Goal: Information Seeking & Learning: Learn about a topic

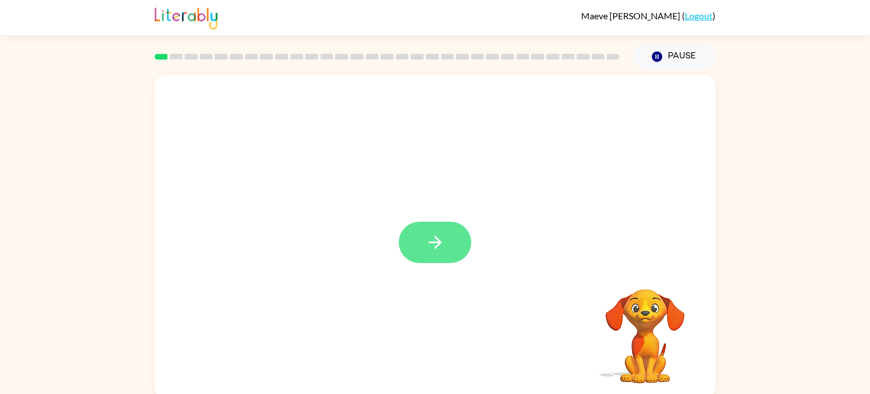
click at [422, 250] on button "button" at bounding box center [435, 241] width 72 height 41
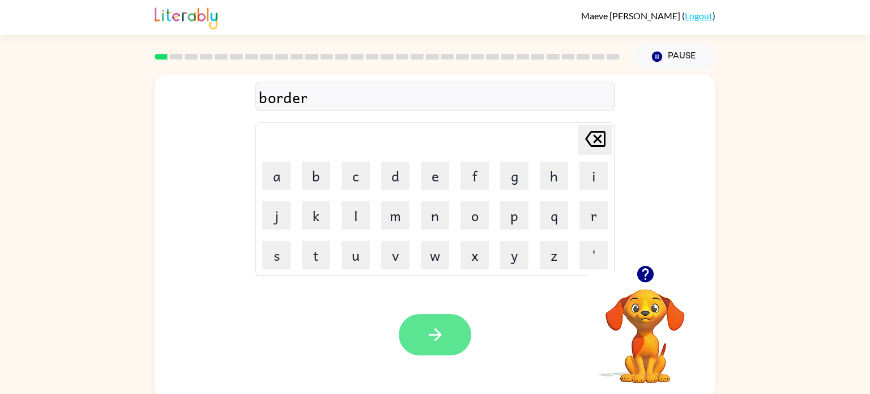
click at [425, 348] on button "button" at bounding box center [435, 334] width 72 height 41
click at [441, 339] on icon "button" at bounding box center [435, 334] width 20 height 20
click at [455, 327] on button "button" at bounding box center [435, 334] width 72 height 41
click at [441, 326] on icon "button" at bounding box center [435, 334] width 20 height 20
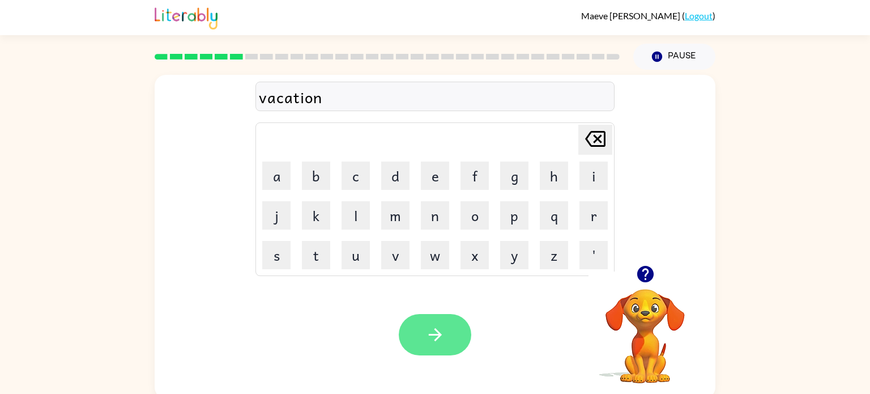
click at [448, 339] on button "button" at bounding box center [435, 334] width 72 height 41
click at [437, 340] on icon "button" at bounding box center [435, 334] width 20 height 20
click at [428, 338] on icon "button" at bounding box center [435, 334] width 20 height 20
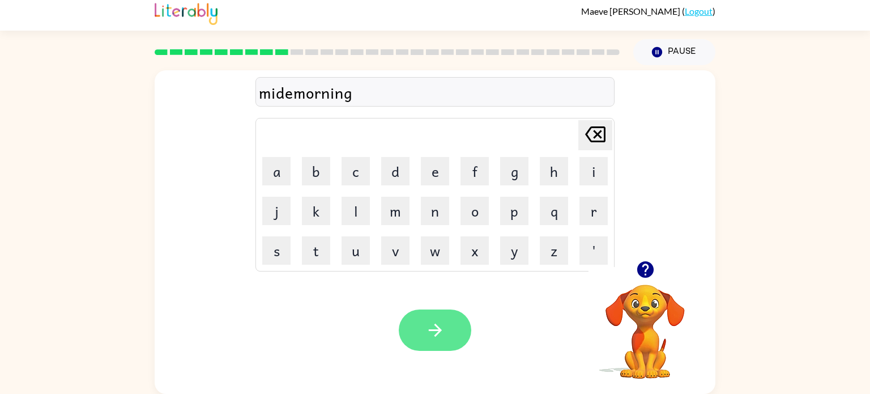
click at [428, 338] on icon "button" at bounding box center [435, 330] width 20 height 20
click at [429, 347] on button "button" at bounding box center [435, 329] width 72 height 41
click at [426, 337] on icon "button" at bounding box center [435, 330] width 20 height 20
click at [429, 344] on button "button" at bounding box center [435, 329] width 72 height 41
click at [438, 343] on button "button" at bounding box center [435, 329] width 72 height 41
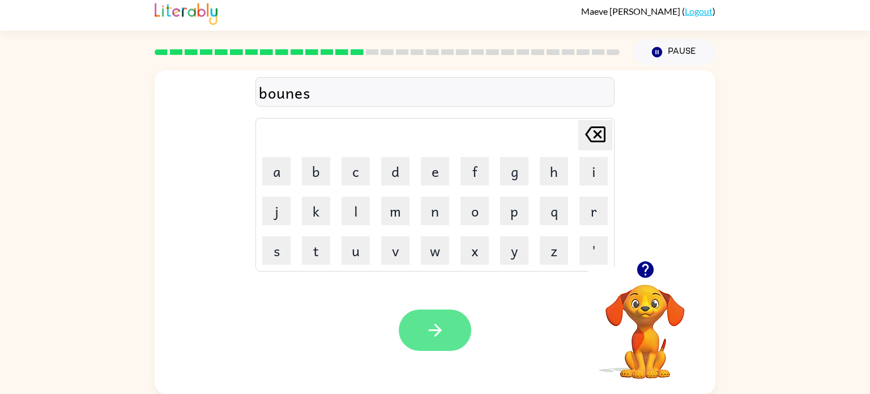
click at [428, 347] on button "button" at bounding box center [435, 329] width 72 height 41
click at [435, 335] on icon "button" at bounding box center [434, 329] width 13 height 13
click at [431, 326] on icon "button" at bounding box center [435, 330] width 20 height 20
click at [417, 314] on button "button" at bounding box center [435, 329] width 72 height 41
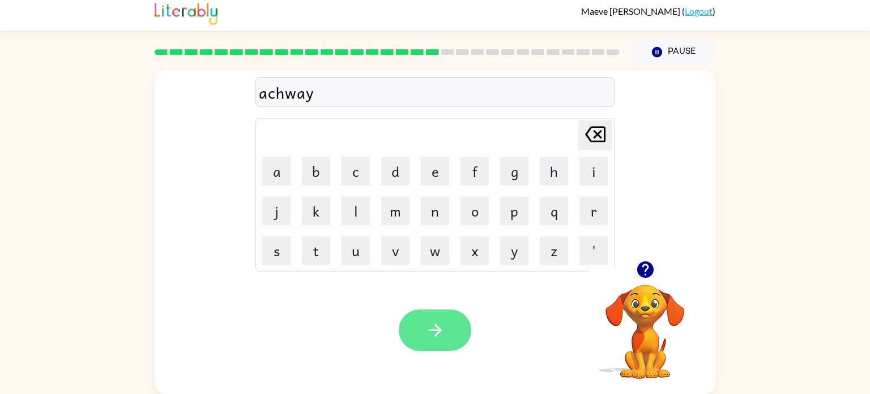
click at [428, 340] on button "button" at bounding box center [435, 329] width 72 height 41
click at [441, 328] on icon "button" at bounding box center [435, 330] width 20 height 20
click at [419, 339] on button "button" at bounding box center [435, 329] width 72 height 41
click at [428, 347] on button "button" at bounding box center [435, 329] width 72 height 41
click at [436, 343] on button "button" at bounding box center [435, 329] width 72 height 41
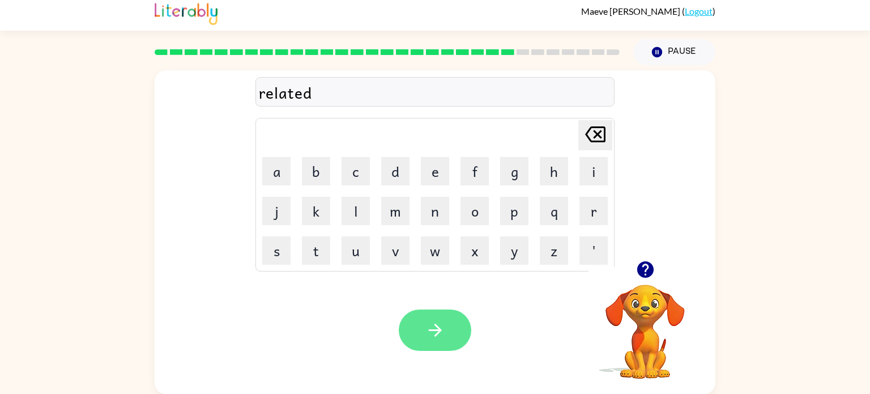
click at [426, 337] on icon "button" at bounding box center [435, 330] width 20 height 20
click at [432, 330] on icon "button" at bounding box center [434, 329] width 13 height 13
click at [460, 348] on div at bounding box center [435, 329] width 72 height 41
click at [418, 331] on button "button" at bounding box center [435, 329] width 72 height 41
click at [413, 310] on button "button" at bounding box center [435, 329] width 72 height 41
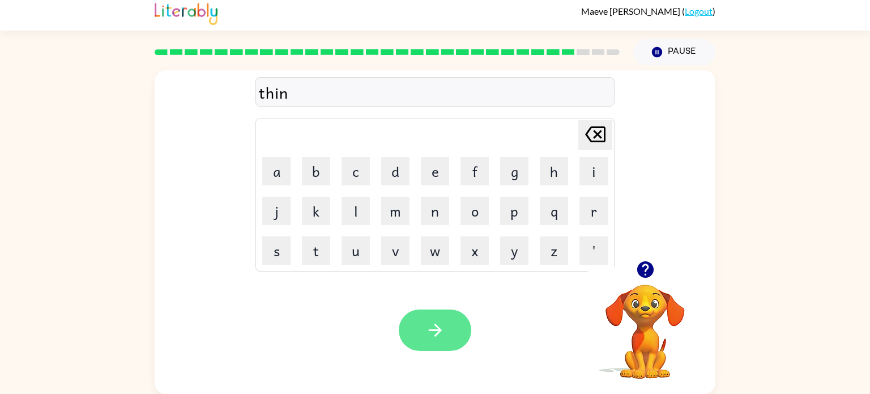
click at [442, 333] on icon "button" at bounding box center [435, 330] width 20 height 20
click at [440, 347] on button "button" at bounding box center [435, 329] width 72 height 41
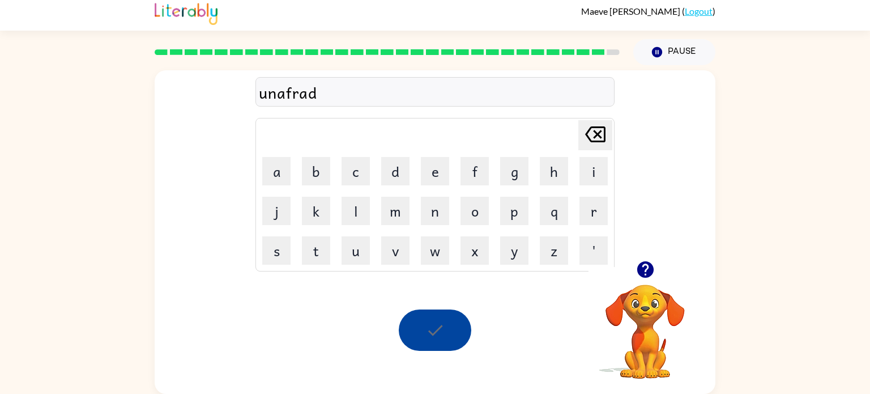
scroll to position [0, 0]
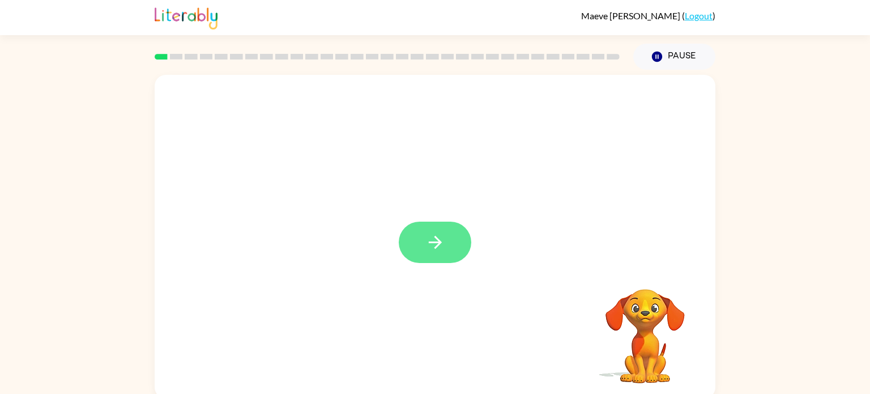
click at [441, 243] on icon "button" at bounding box center [435, 242] width 20 height 20
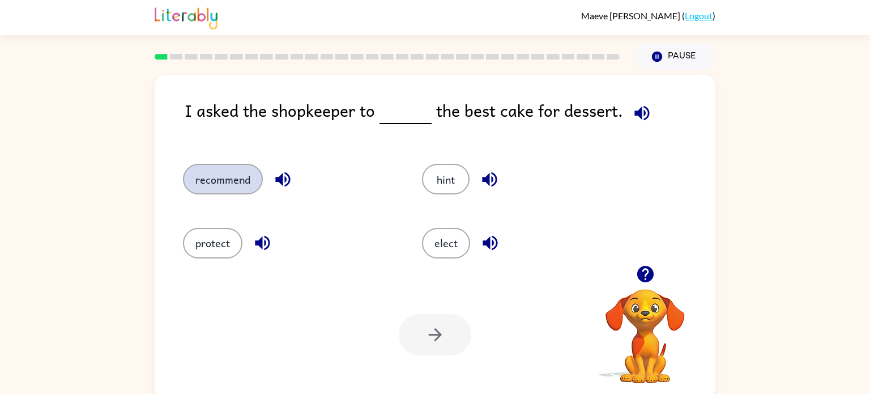
click at [229, 185] on button "recommend" at bounding box center [223, 179] width 80 height 31
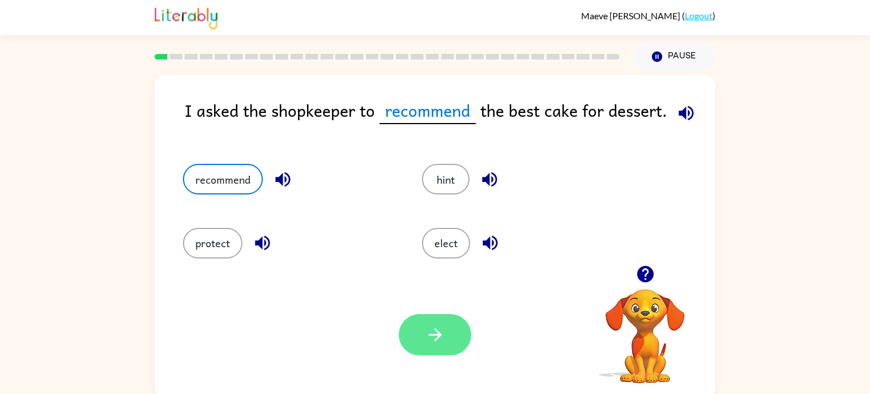
click at [417, 337] on button "button" at bounding box center [435, 334] width 72 height 41
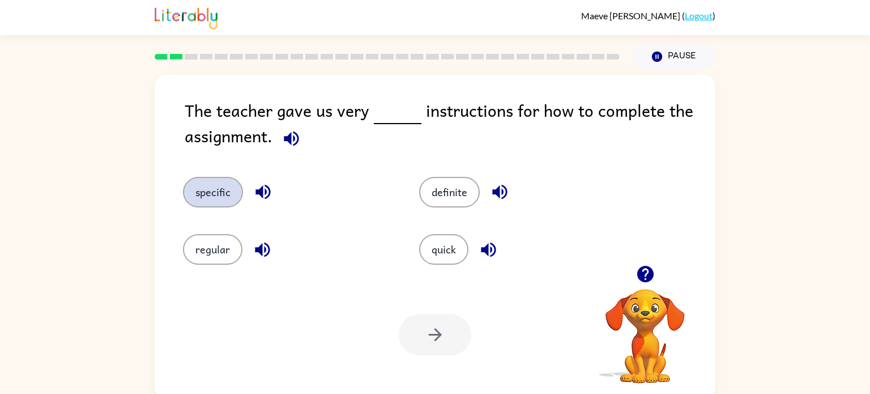
click at [227, 204] on button "specific" at bounding box center [213, 192] width 60 height 31
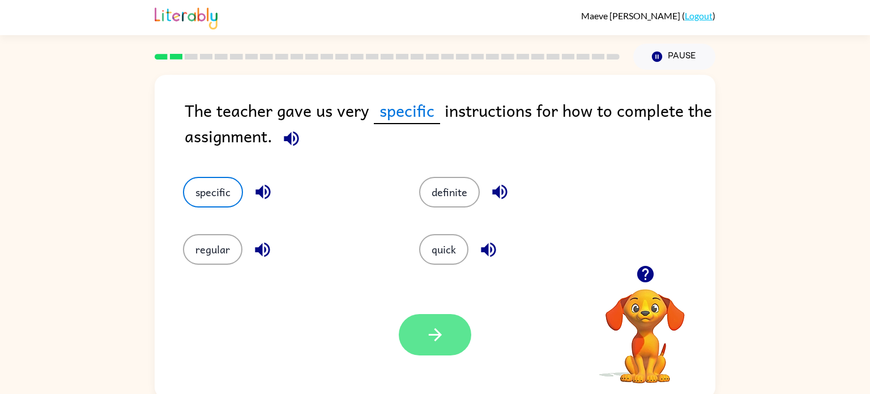
click at [429, 336] on icon "button" at bounding box center [435, 334] width 20 height 20
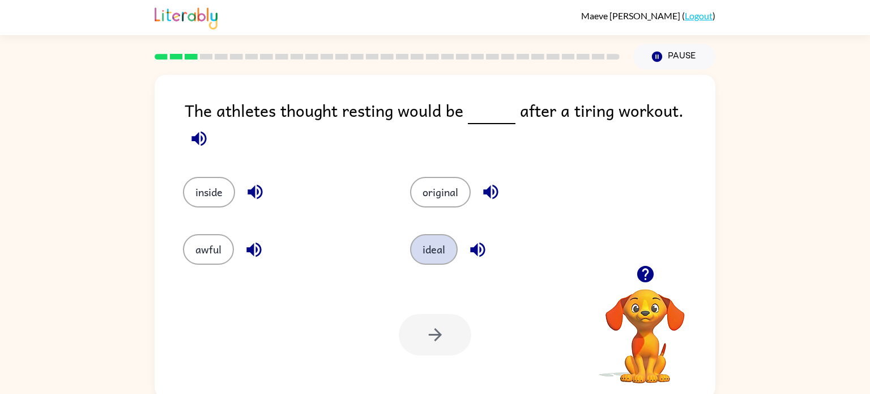
click at [428, 248] on button "ideal" at bounding box center [434, 249] width 48 height 31
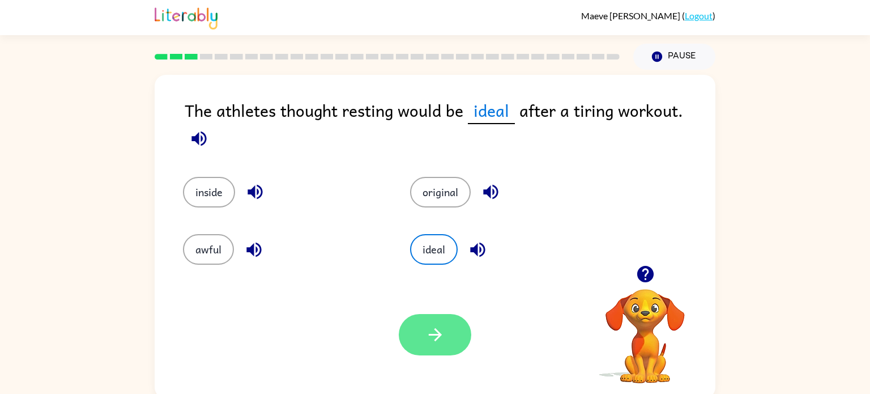
click at [420, 341] on button "button" at bounding box center [435, 334] width 72 height 41
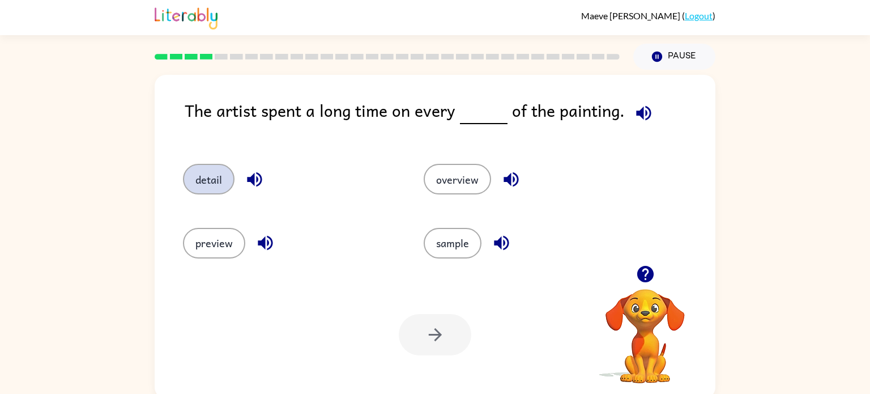
click at [201, 183] on button "detail" at bounding box center [209, 179] width 52 height 31
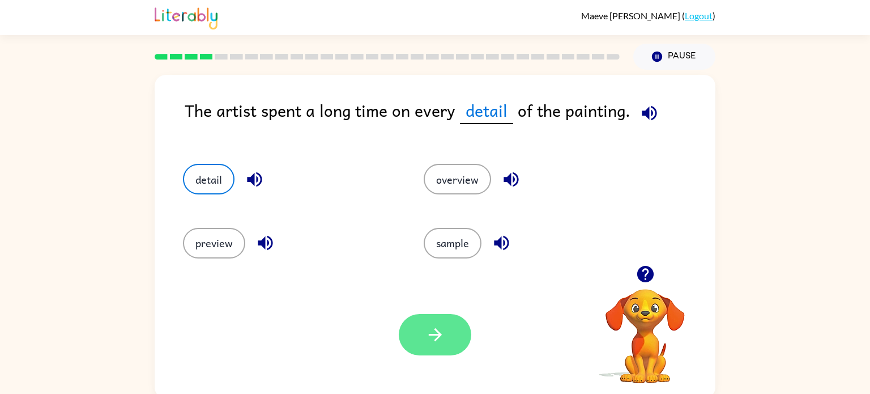
click at [426, 321] on button "button" at bounding box center [435, 334] width 72 height 41
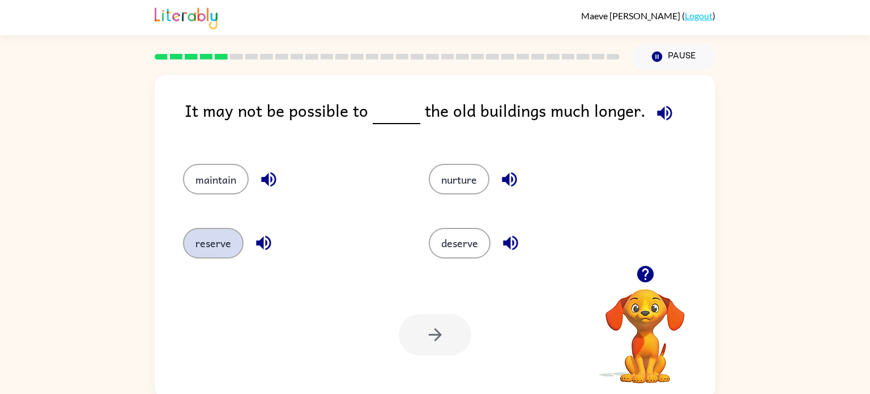
click at [213, 252] on button "reserve" at bounding box center [213, 243] width 61 height 31
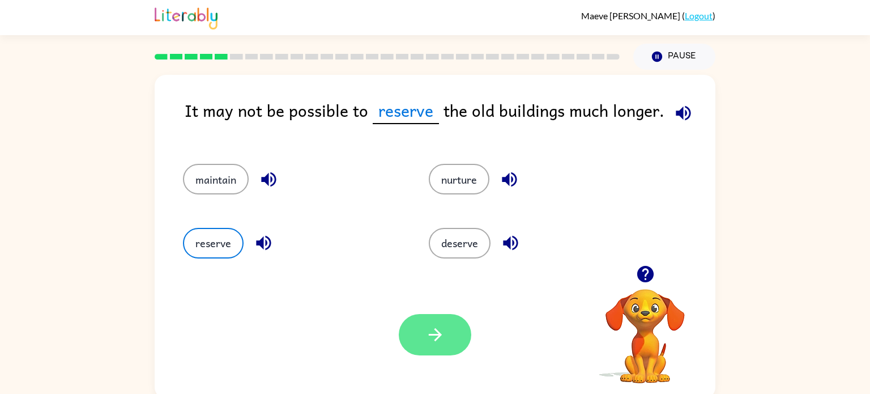
click at [433, 335] on icon "button" at bounding box center [434, 334] width 13 height 13
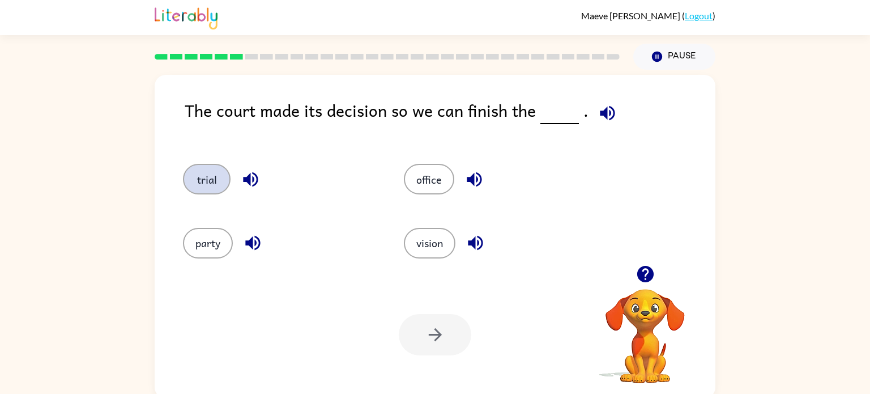
click at [220, 177] on button "trial" at bounding box center [207, 179] width 48 height 31
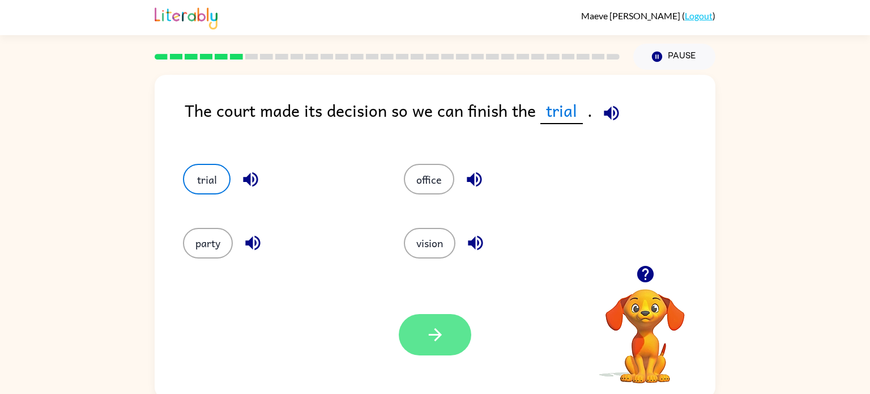
click at [430, 337] on icon "button" at bounding box center [435, 334] width 20 height 20
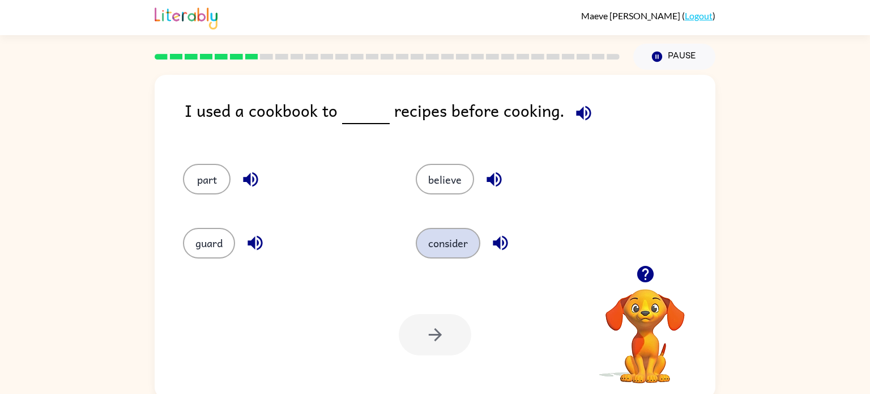
click at [455, 233] on button "consider" at bounding box center [448, 243] width 65 height 31
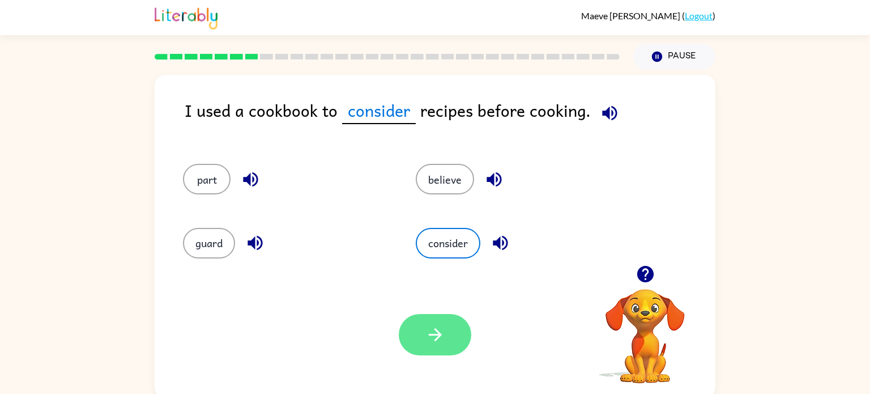
click at [420, 327] on button "button" at bounding box center [435, 334] width 72 height 41
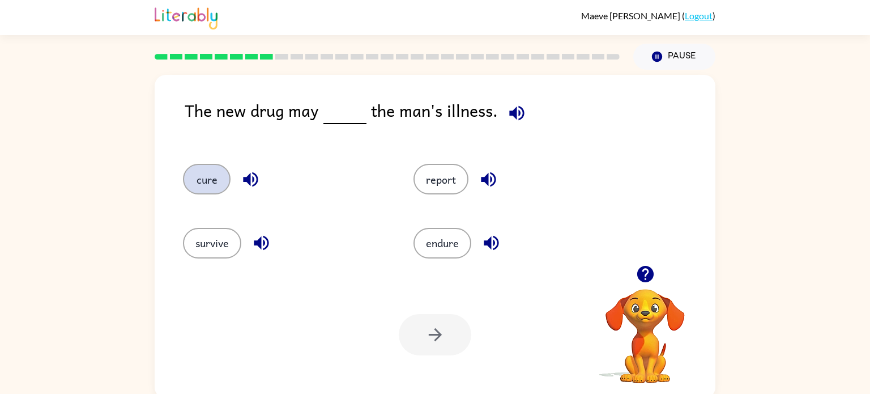
click at [206, 187] on button "cure" at bounding box center [207, 179] width 48 height 31
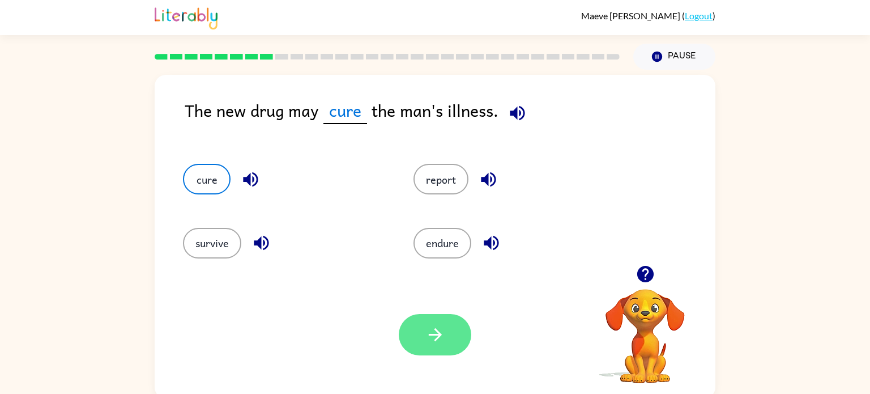
click at [440, 326] on icon "button" at bounding box center [435, 334] width 20 height 20
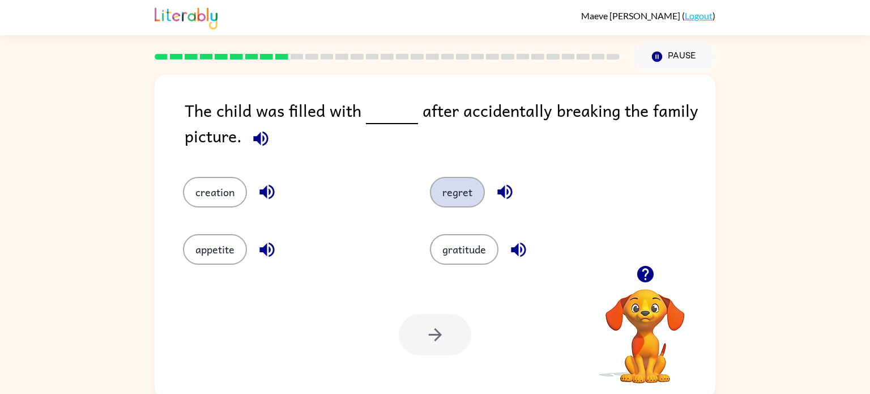
click at [451, 193] on button "regret" at bounding box center [457, 192] width 55 height 31
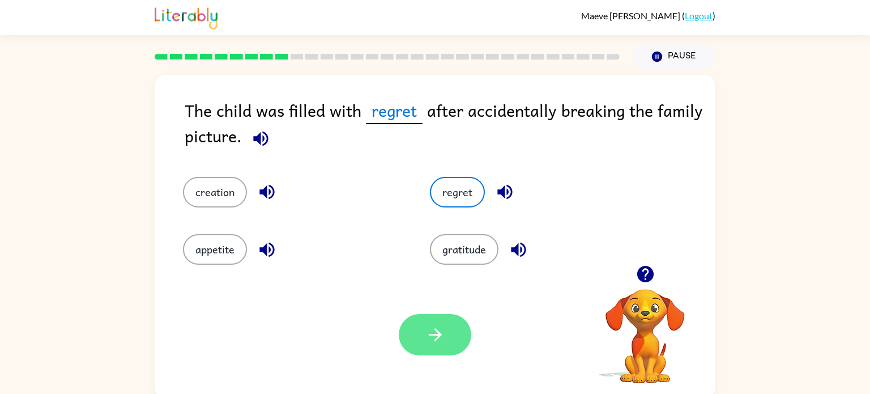
click at [441, 344] on button "button" at bounding box center [435, 334] width 72 height 41
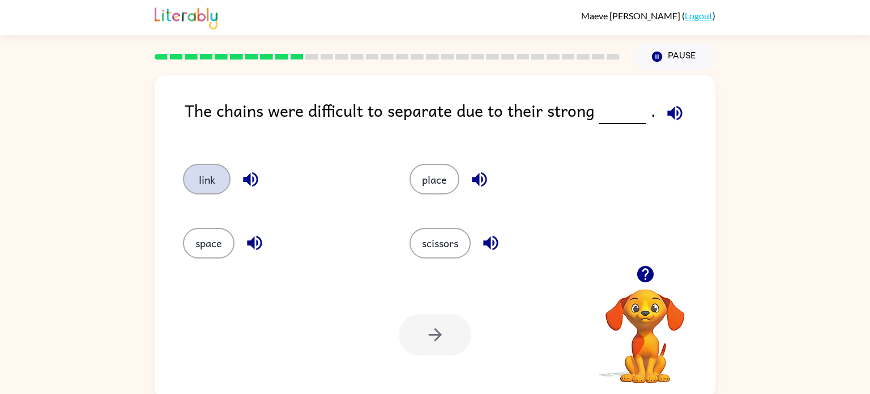
click at [204, 185] on button "link" at bounding box center [207, 179] width 48 height 31
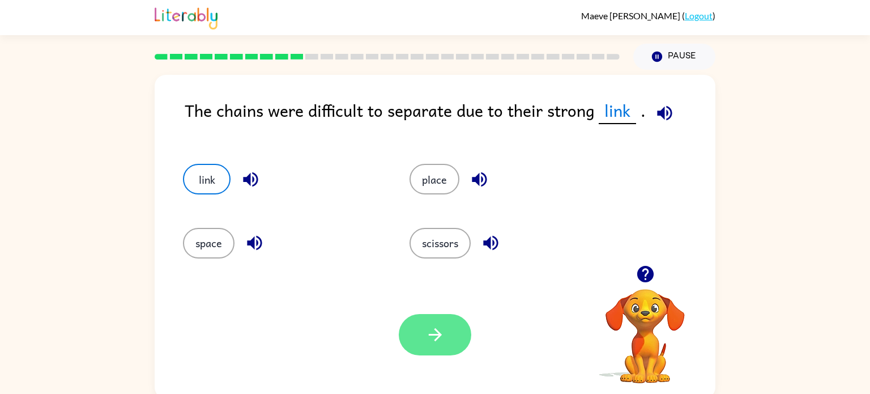
click at [426, 335] on icon "button" at bounding box center [435, 334] width 20 height 20
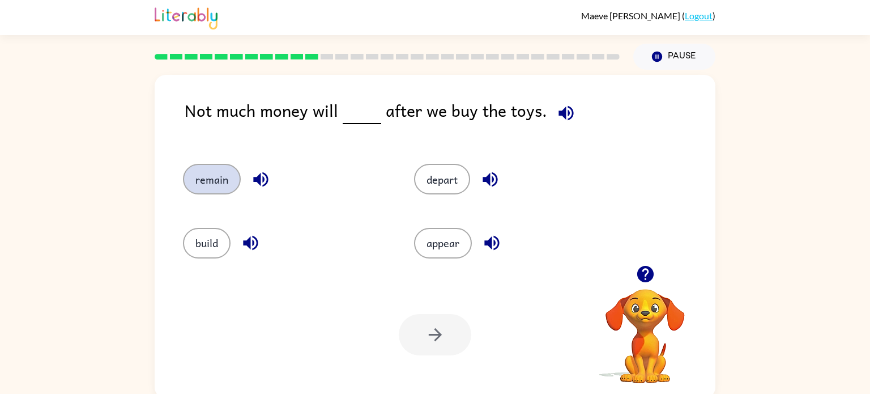
click at [208, 184] on button "remain" at bounding box center [212, 179] width 58 height 31
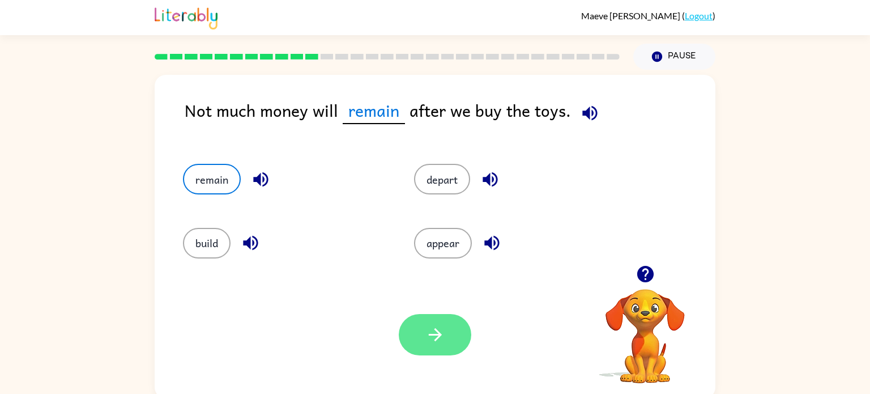
click at [415, 328] on button "button" at bounding box center [435, 334] width 72 height 41
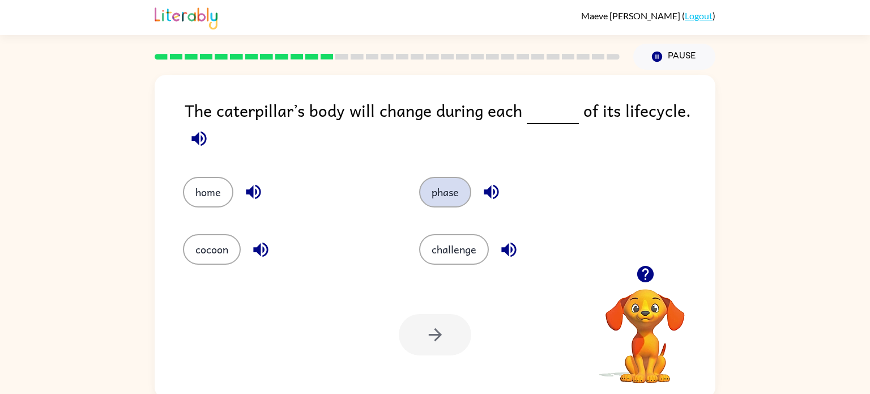
click at [433, 194] on button "phase" at bounding box center [445, 192] width 52 height 31
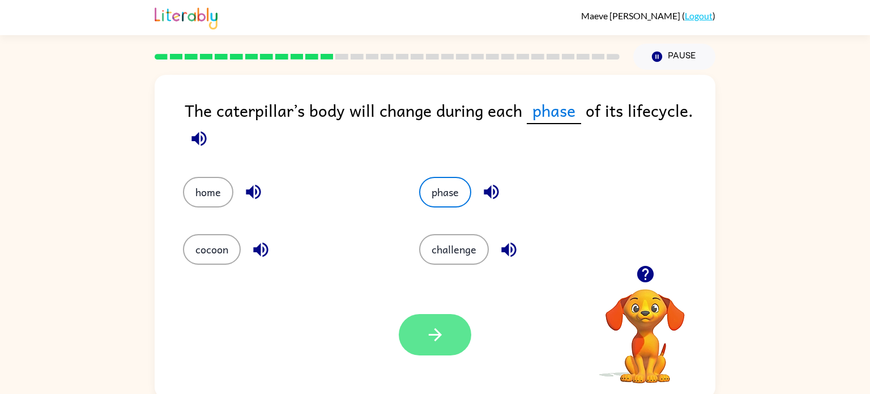
click at [435, 342] on icon "button" at bounding box center [435, 334] width 20 height 20
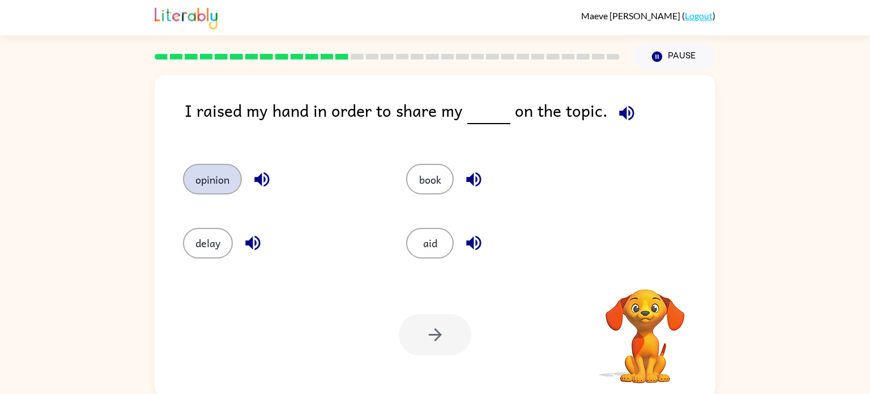
click at [202, 187] on button "opinion" at bounding box center [212, 179] width 59 height 31
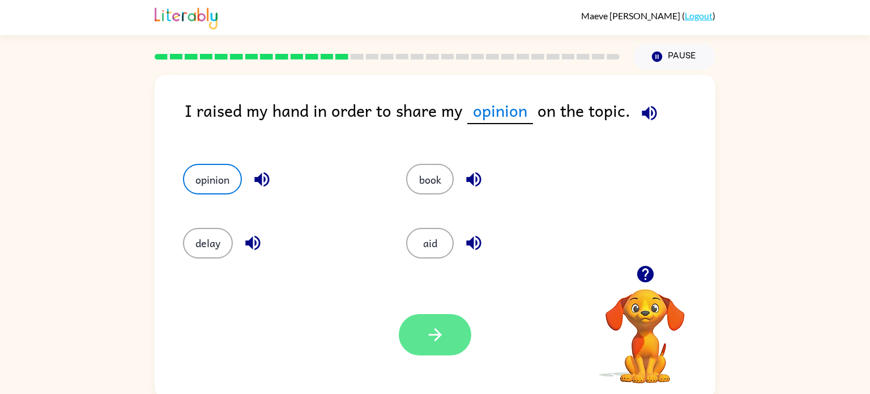
click at [431, 343] on icon "button" at bounding box center [435, 334] width 20 height 20
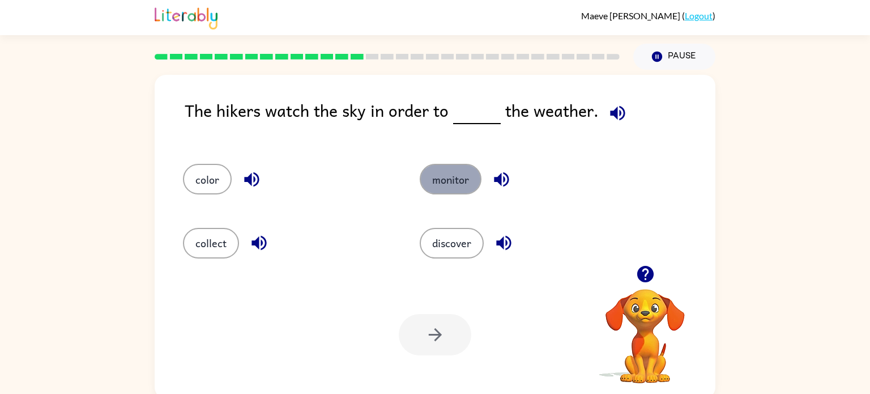
click at [451, 187] on button "monitor" at bounding box center [451, 179] width 62 height 31
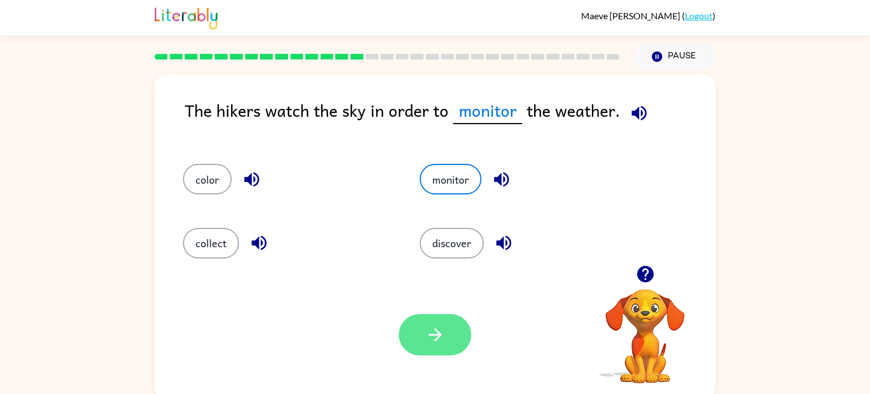
click at [430, 340] on icon "button" at bounding box center [435, 334] width 20 height 20
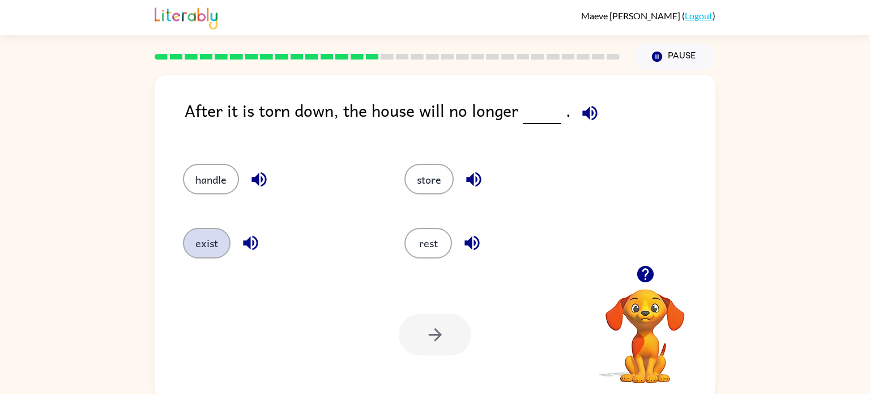
click at [207, 246] on button "exist" at bounding box center [207, 243] width 48 height 31
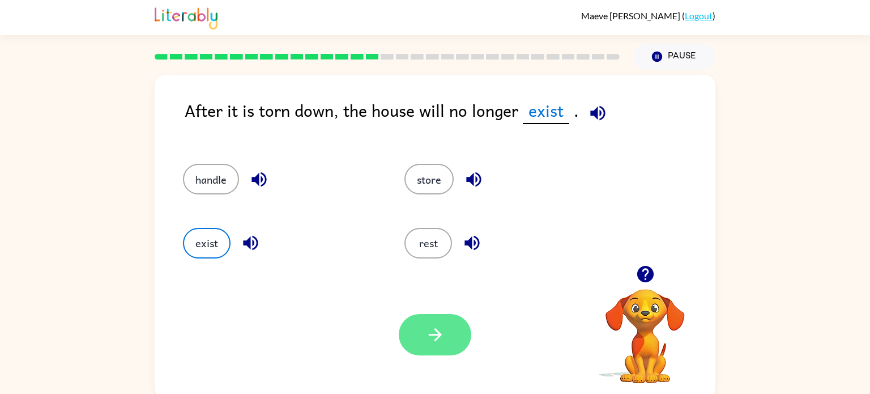
click at [436, 344] on button "button" at bounding box center [435, 334] width 72 height 41
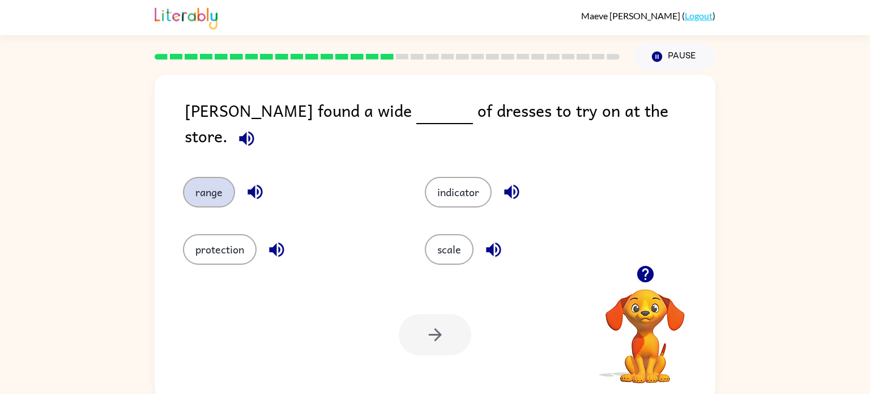
click at [207, 182] on button "range" at bounding box center [209, 192] width 52 height 31
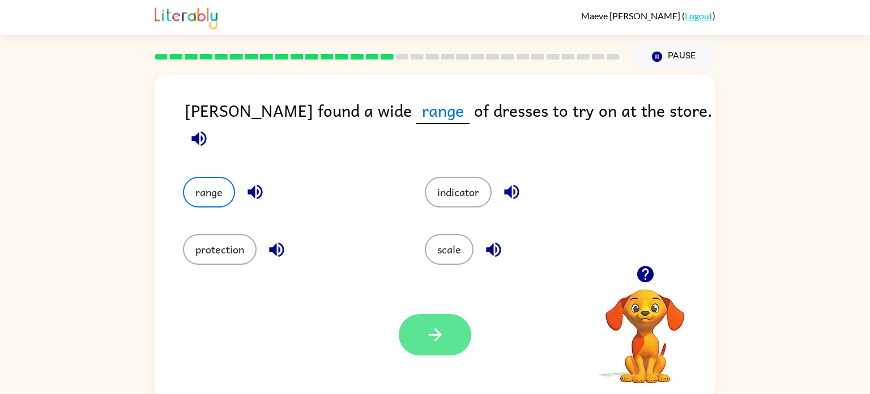
click at [440, 322] on button "button" at bounding box center [435, 334] width 72 height 41
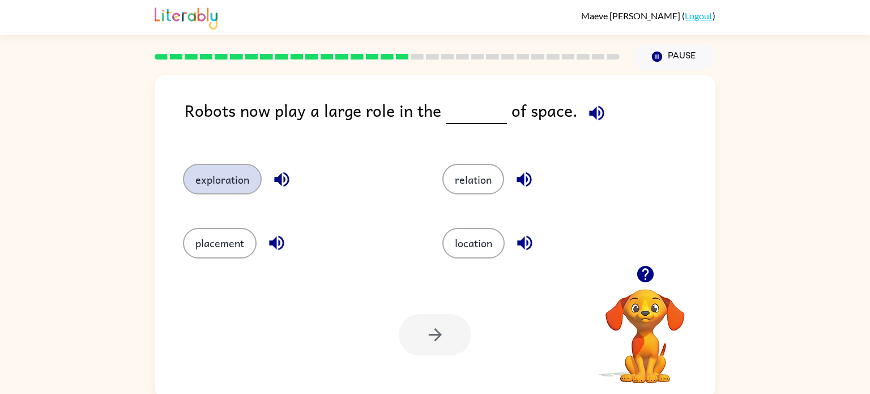
click at [222, 186] on button "exploration" at bounding box center [222, 179] width 79 height 31
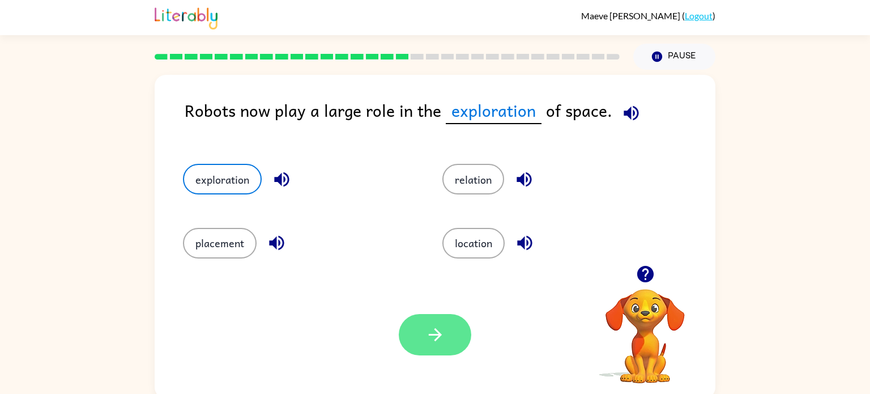
click at [426, 334] on icon "button" at bounding box center [435, 334] width 20 height 20
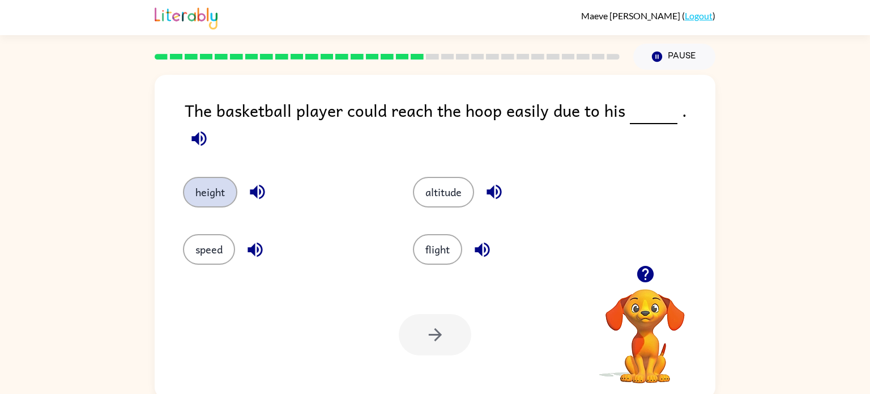
click at [213, 189] on button "height" at bounding box center [210, 192] width 54 height 31
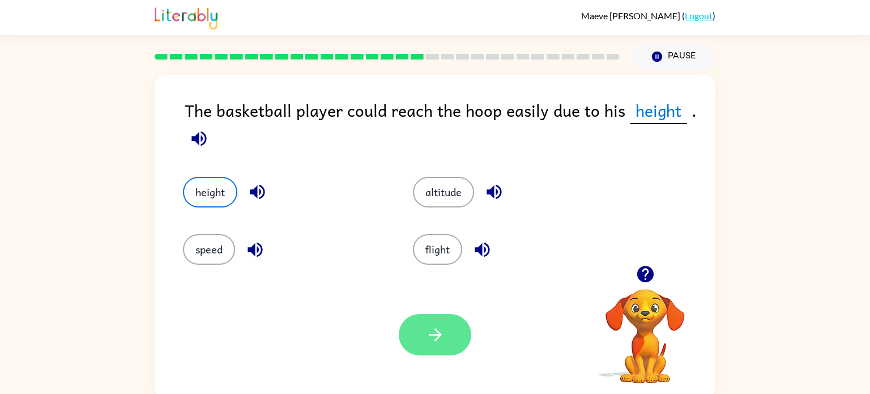
click at [430, 335] on icon "button" at bounding box center [435, 334] width 20 height 20
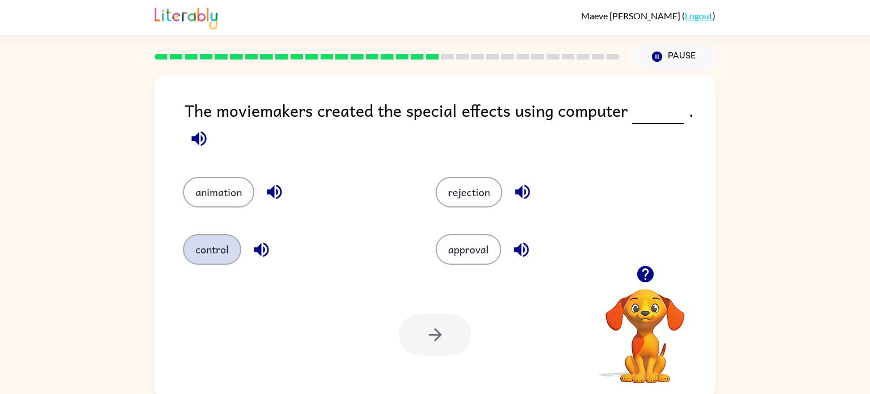
click at [202, 263] on button "control" at bounding box center [212, 249] width 58 height 31
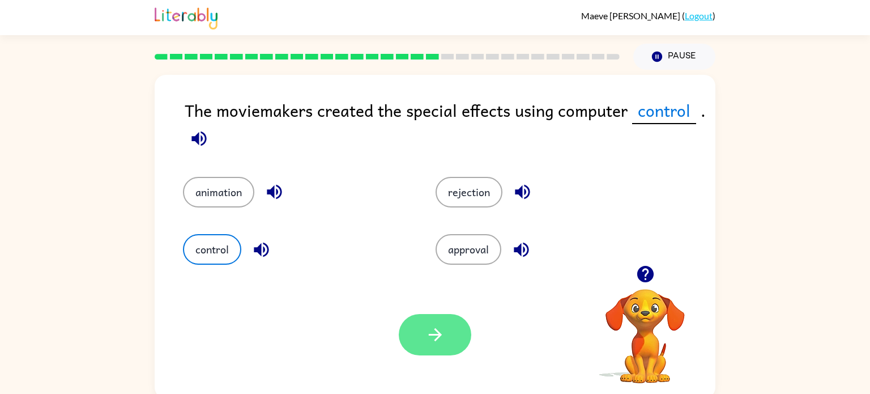
click at [430, 349] on button "button" at bounding box center [435, 334] width 72 height 41
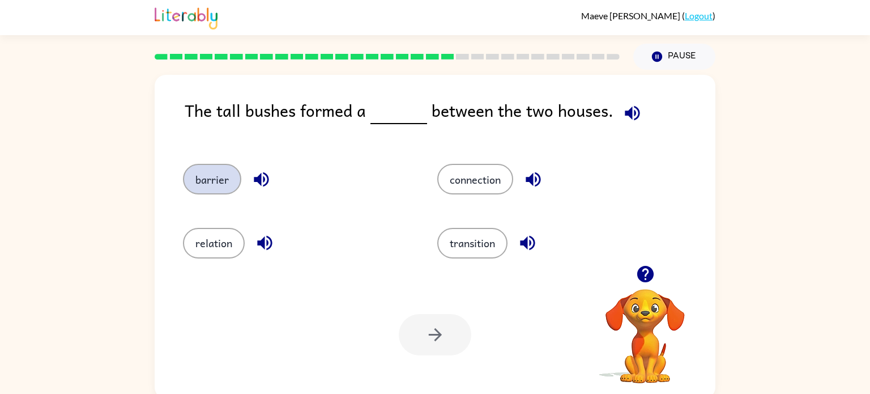
click at [211, 177] on button "barrier" at bounding box center [212, 179] width 58 height 31
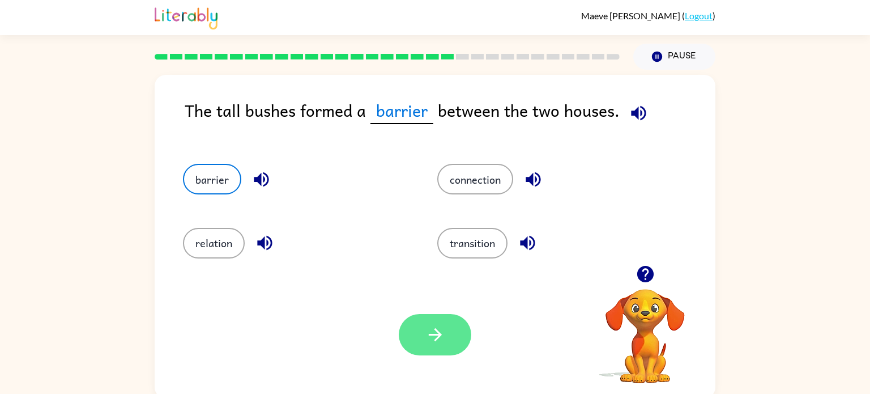
click at [436, 333] on icon "button" at bounding box center [435, 334] width 20 height 20
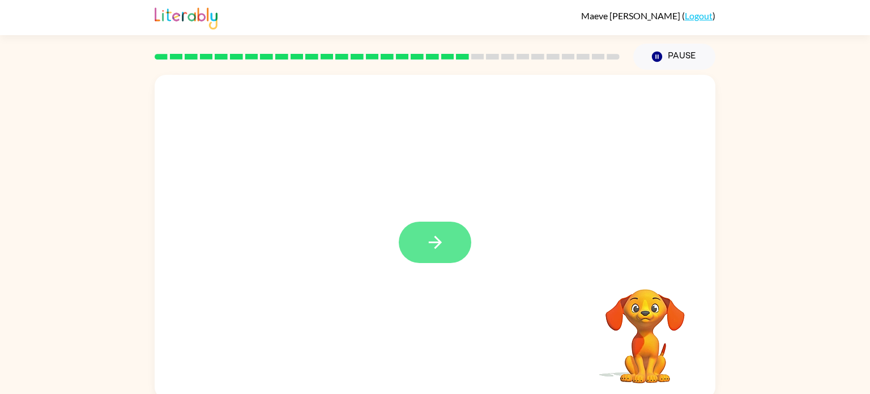
click at [425, 234] on icon "button" at bounding box center [435, 242] width 20 height 20
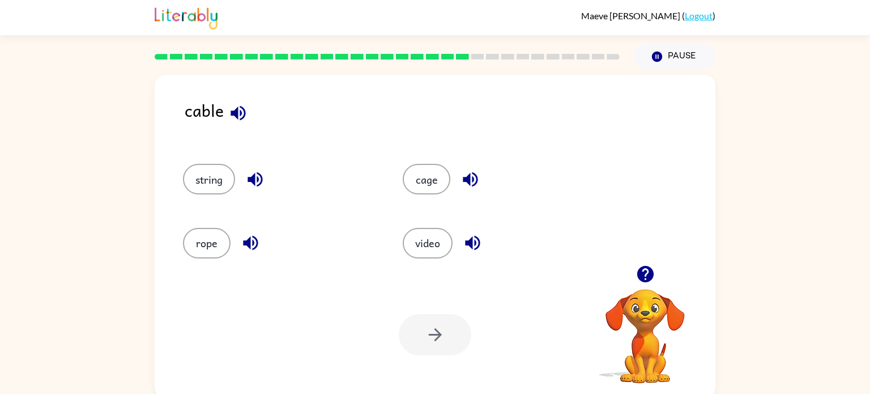
click at [234, 117] on icon "button" at bounding box center [238, 113] width 20 height 20
click at [211, 236] on button "rope" at bounding box center [207, 243] width 48 height 31
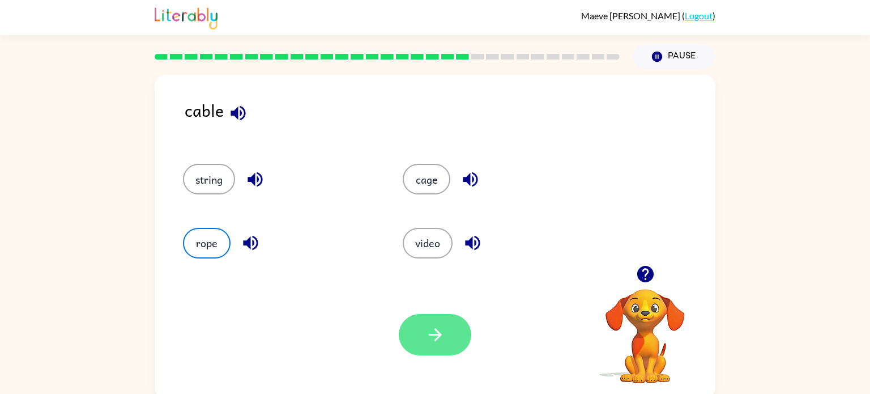
click at [429, 319] on button "button" at bounding box center [435, 334] width 72 height 41
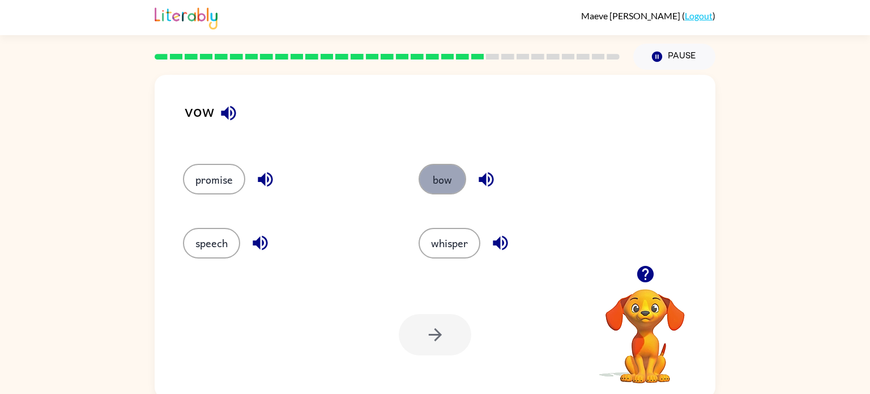
click at [443, 176] on button "bow" at bounding box center [442, 179] width 48 height 31
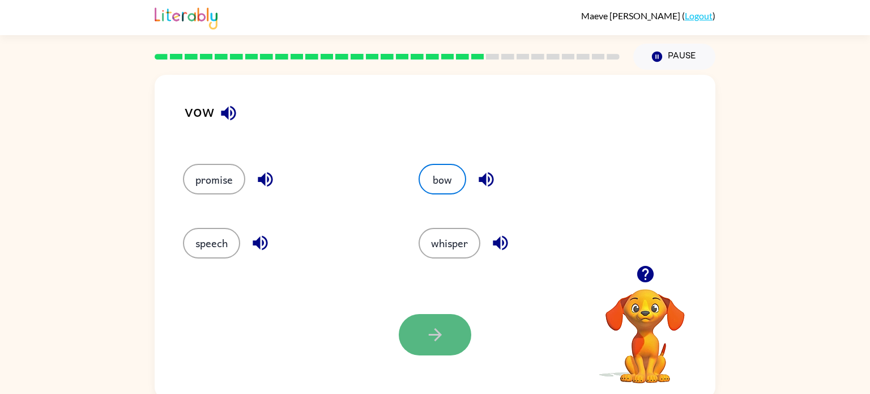
click at [440, 325] on icon "button" at bounding box center [435, 334] width 20 height 20
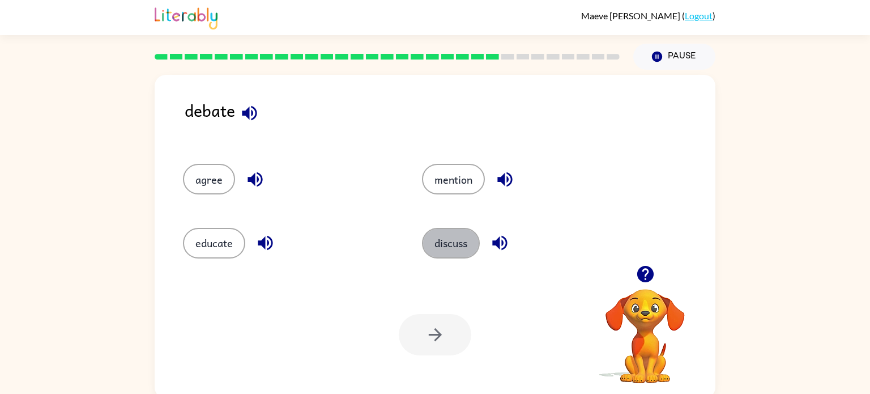
drag, startPoint x: 444, startPoint y: 247, endPoint x: 438, endPoint y: 265, distance: 18.4
click at [438, 265] on div "discuss" at bounding box center [519, 237] width 239 height 63
click at [440, 241] on button "discuss" at bounding box center [451, 243] width 58 height 31
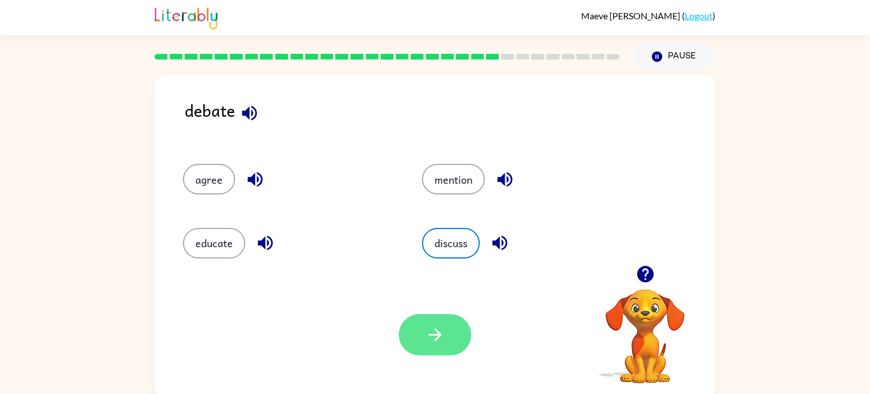
click at [421, 349] on button "button" at bounding box center [435, 334] width 72 height 41
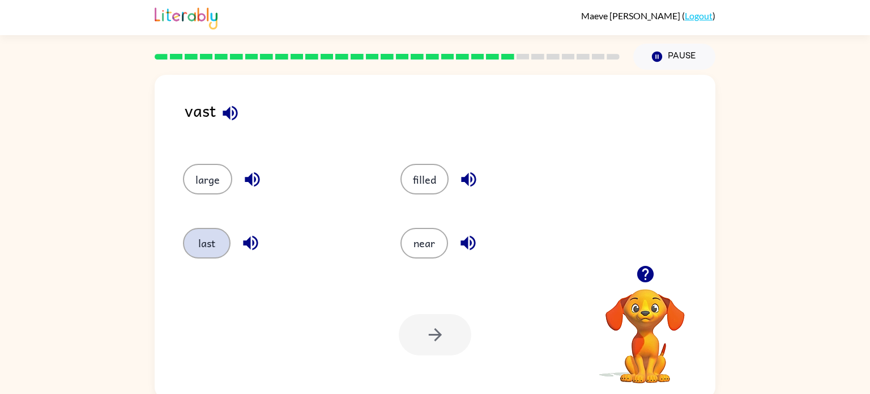
click at [202, 235] on button "last" at bounding box center [207, 243] width 48 height 31
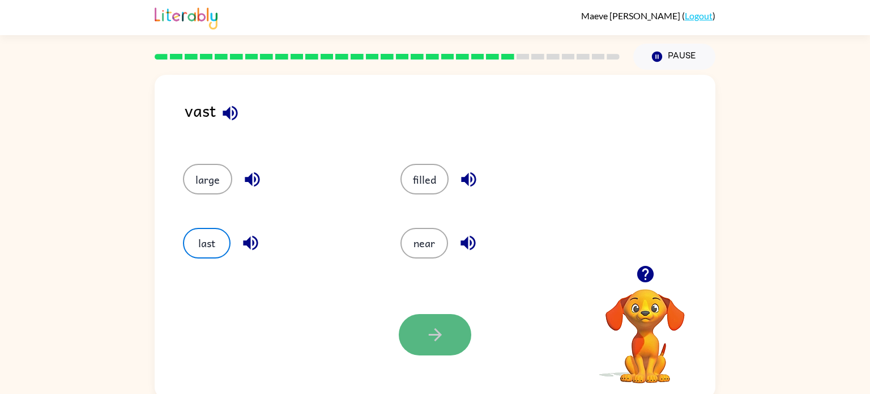
click at [415, 321] on button "button" at bounding box center [435, 334] width 72 height 41
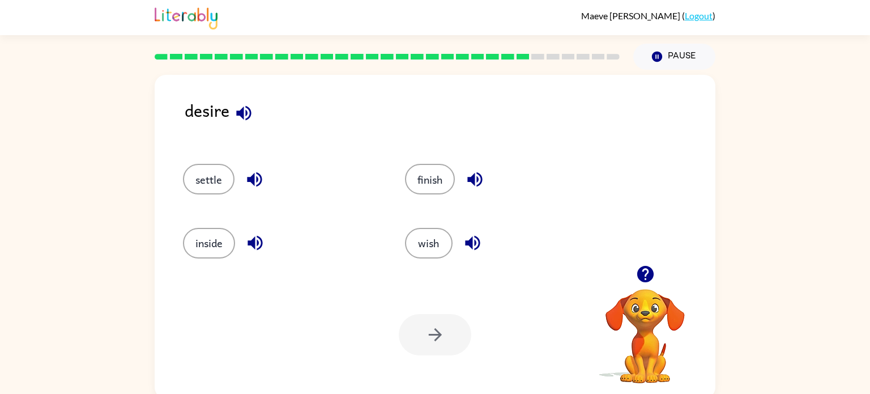
click at [243, 117] on icon "button" at bounding box center [243, 112] width 15 height 15
click at [428, 238] on button "wish" at bounding box center [429, 243] width 48 height 31
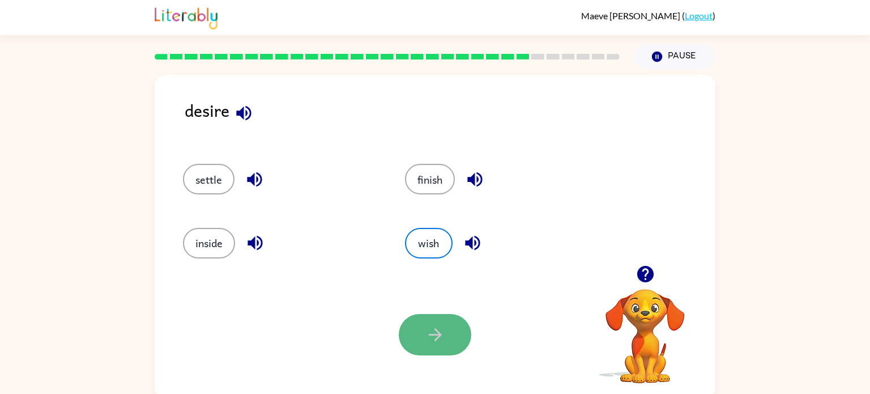
click at [424, 347] on button "button" at bounding box center [435, 334] width 72 height 41
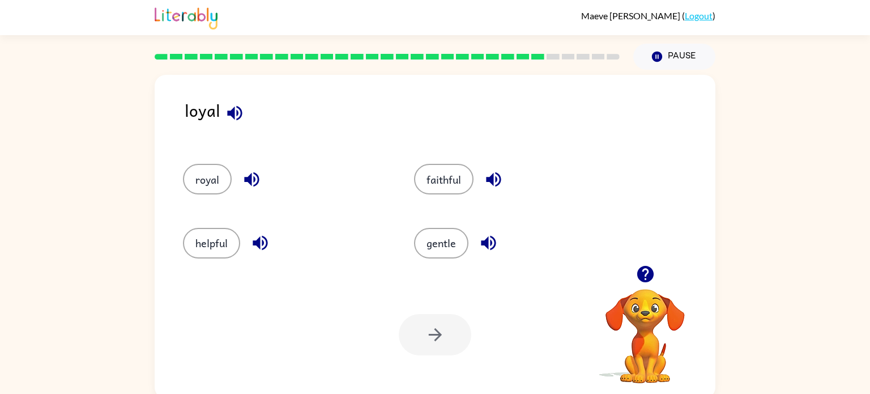
click at [105, 233] on div "loyal royal faithful helpful gentle Your browser must support playing .mp4 file…" at bounding box center [435, 234] width 870 height 328
click at [439, 174] on button "faithful" at bounding box center [443, 179] width 59 height 31
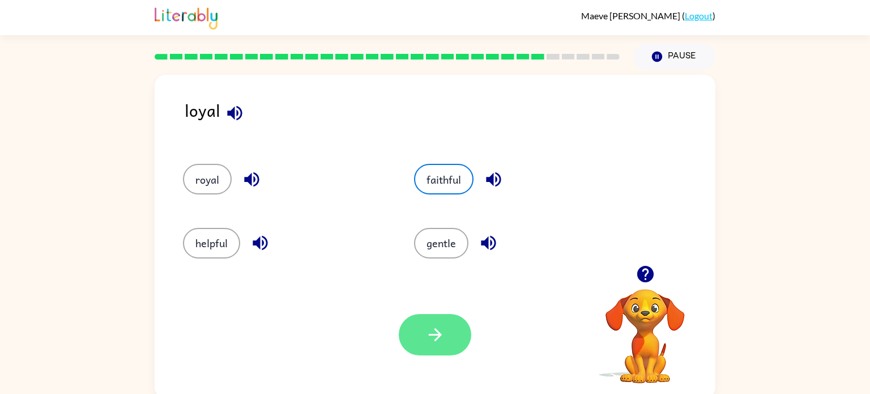
click at [429, 345] on button "button" at bounding box center [435, 334] width 72 height 41
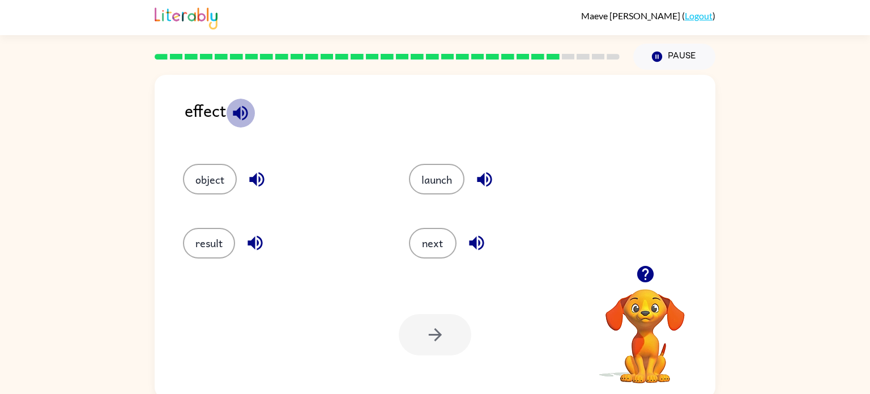
click at [237, 110] on icon "button" at bounding box center [240, 112] width 15 height 15
click at [435, 240] on button "next" at bounding box center [433, 243] width 48 height 31
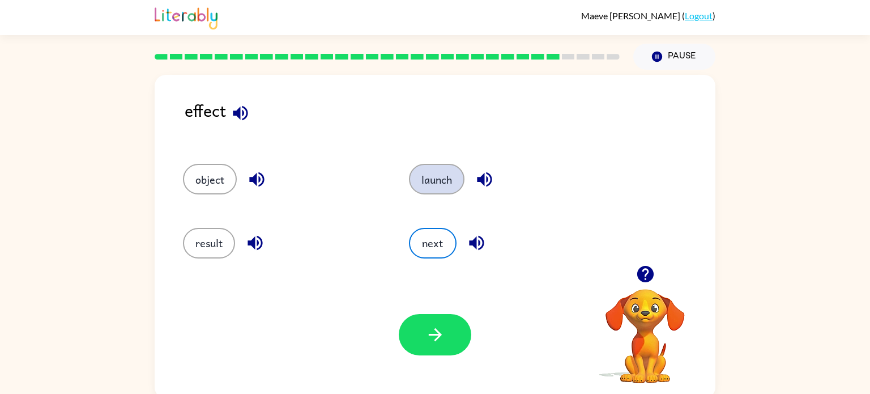
click at [438, 180] on button "launch" at bounding box center [436, 179] width 55 height 31
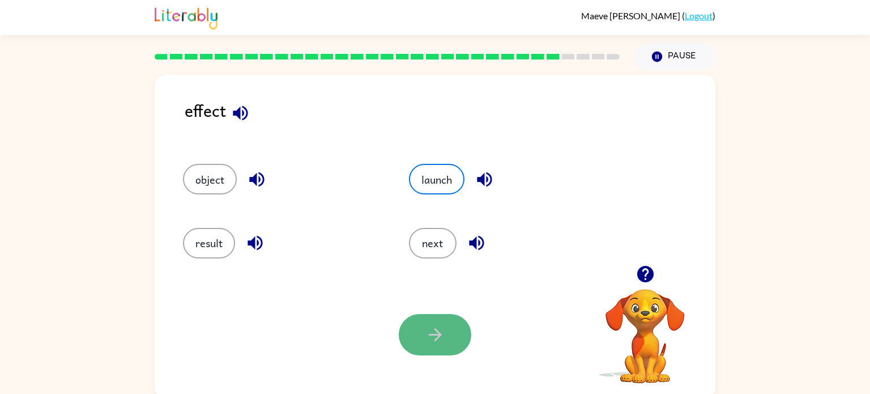
click at [428, 326] on icon "button" at bounding box center [435, 334] width 20 height 20
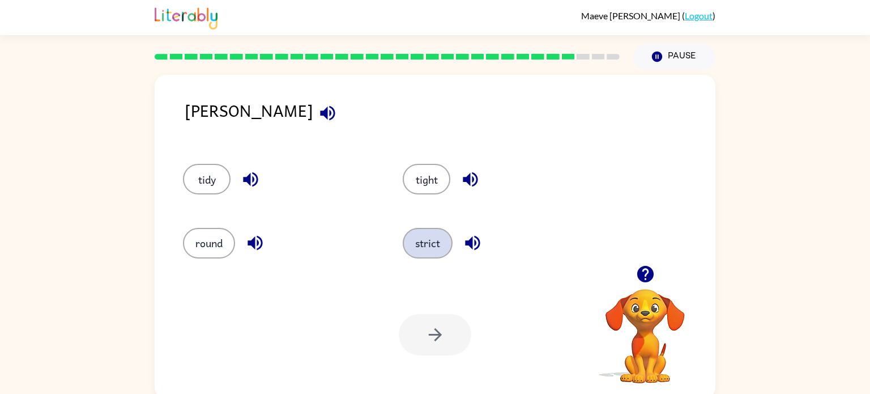
click at [433, 241] on button "strict" at bounding box center [428, 243] width 50 height 31
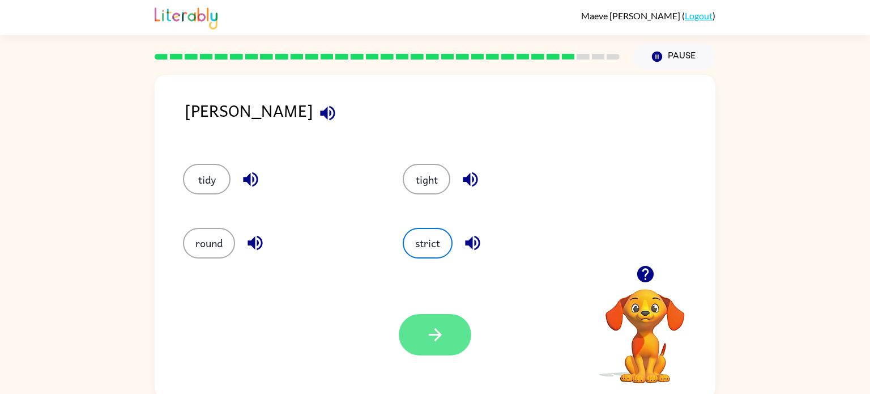
click at [435, 328] on icon "button" at bounding box center [435, 334] width 20 height 20
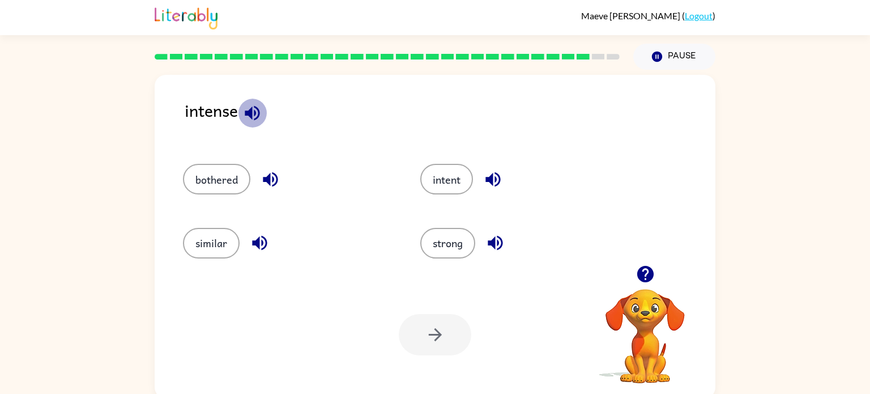
click at [262, 108] on icon "button" at bounding box center [252, 113] width 20 height 20
click at [438, 224] on div "strong" at bounding box center [517, 237] width 237 height 63
click at [438, 252] on button "strong" at bounding box center [447, 243] width 55 height 31
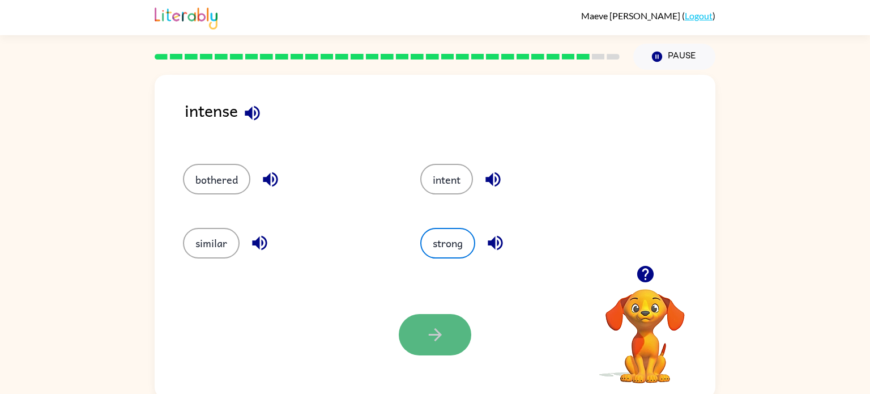
click at [450, 340] on button "button" at bounding box center [435, 334] width 72 height 41
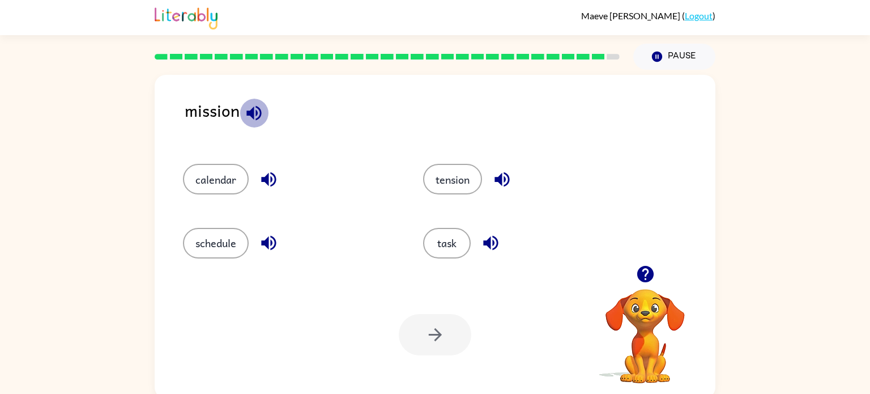
click at [249, 121] on icon "button" at bounding box center [254, 113] width 20 height 20
click at [448, 234] on button "task" at bounding box center [447, 243] width 48 height 31
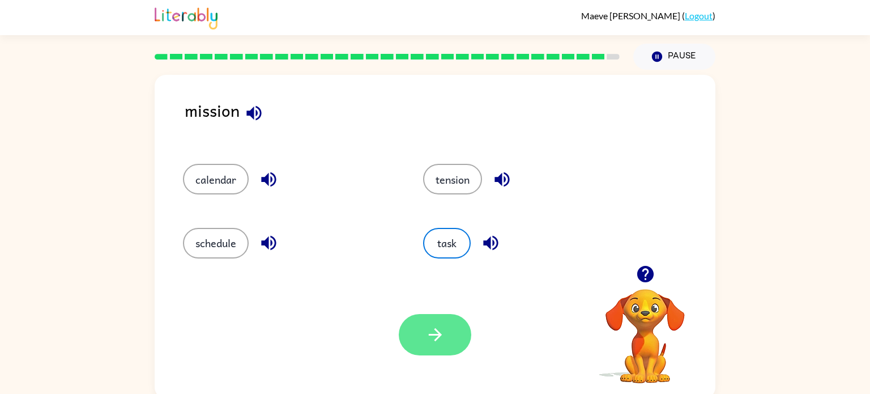
click at [418, 319] on button "button" at bounding box center [435, 334] width 72 height 41
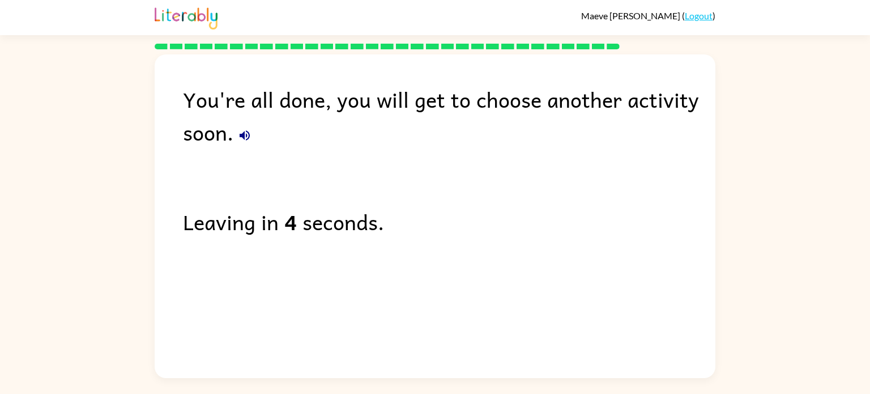
click at [306, 236] on div "Leaving in 4 seconds." at bounding box center [449, 221] width 532 height 33
